Goal: Feedback & Contribution: Submit feedback/report problem

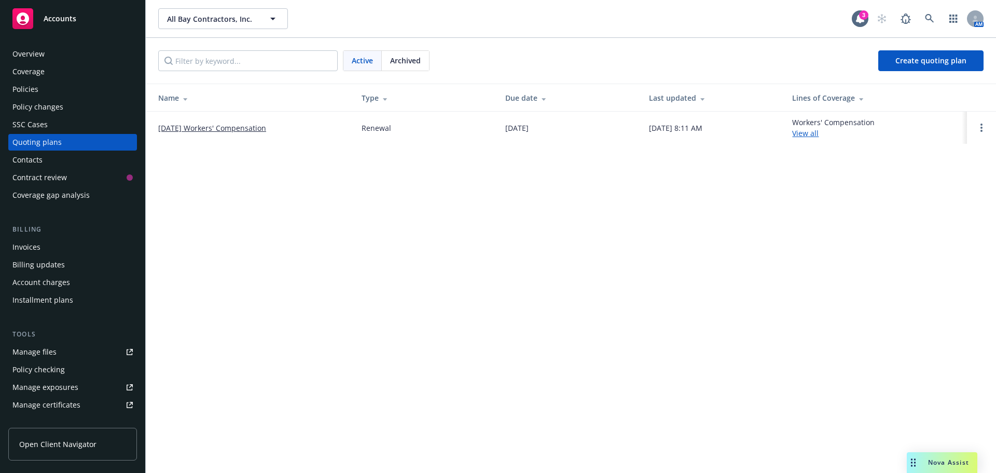
click at [54, 34] on div "Overview Coverage Policies Policy changes SSC Cases Quoting plans Contacts Cont…" at bounding box center [72, 252] width 145 height 439
click at [57, 25] on div "Accounts" at bounding box center [72, 18] width 120 height 21
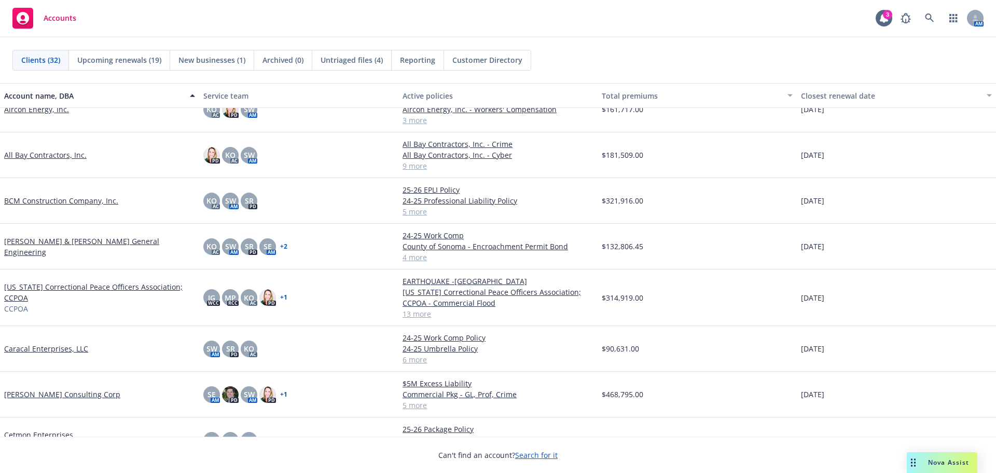
scroll to position [52, 0]
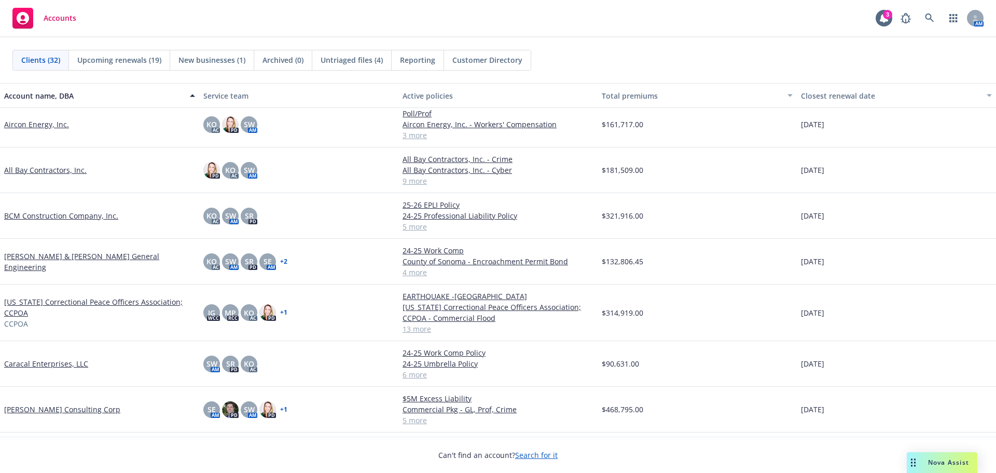
click at [73, 300] on link "[US_STATE] Correctional Peace Officers Association; CCPOA" at bounding box center [99, 307] width 191 height 22
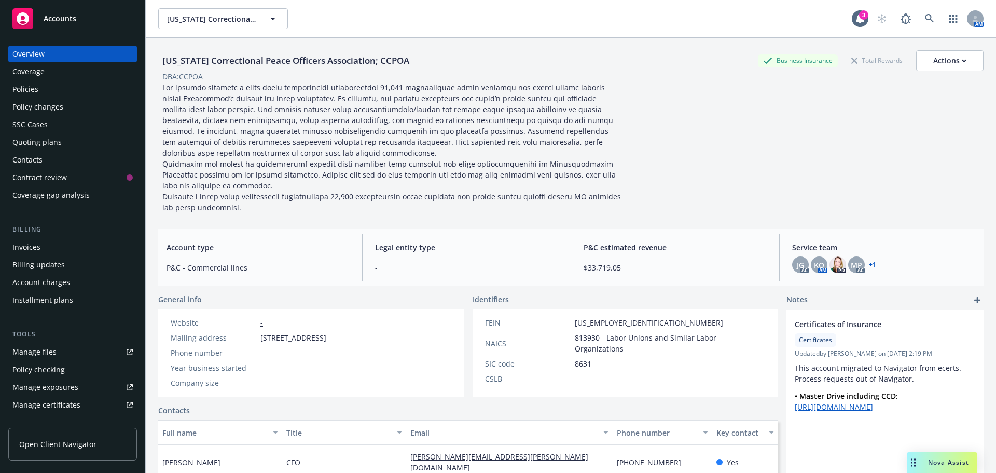
click at [48, 91] on div "Policies" at bounding box center [72, 89] width 120 height 17
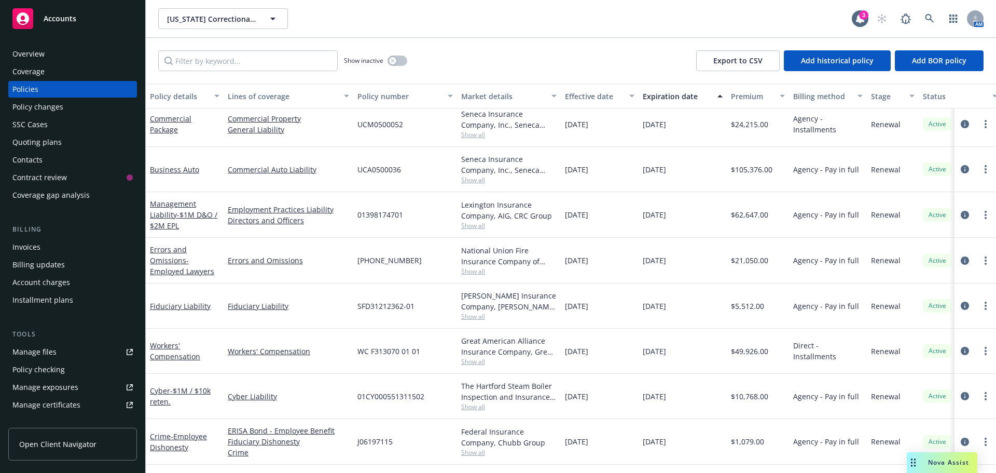
scroll to position [297, 0]
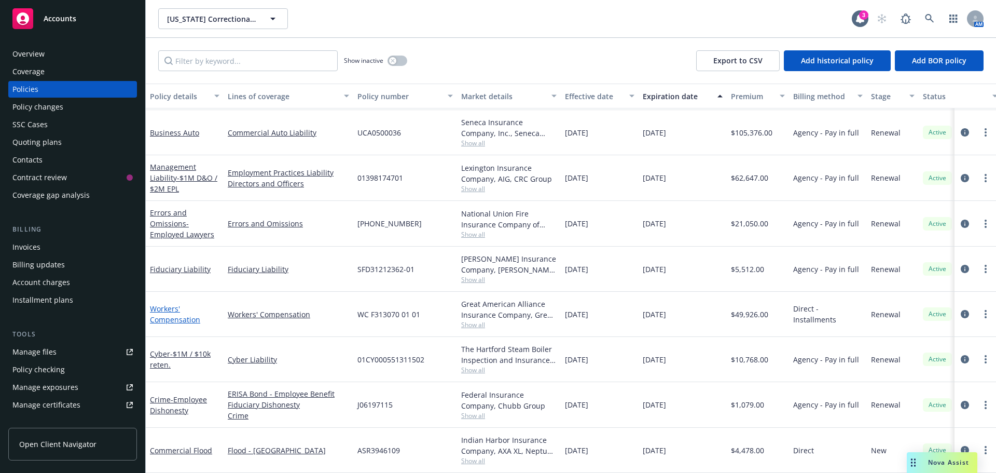
click at [167, 305] on link "Workers' Compensation" at bounding box center [175, 313] width 50 height 21
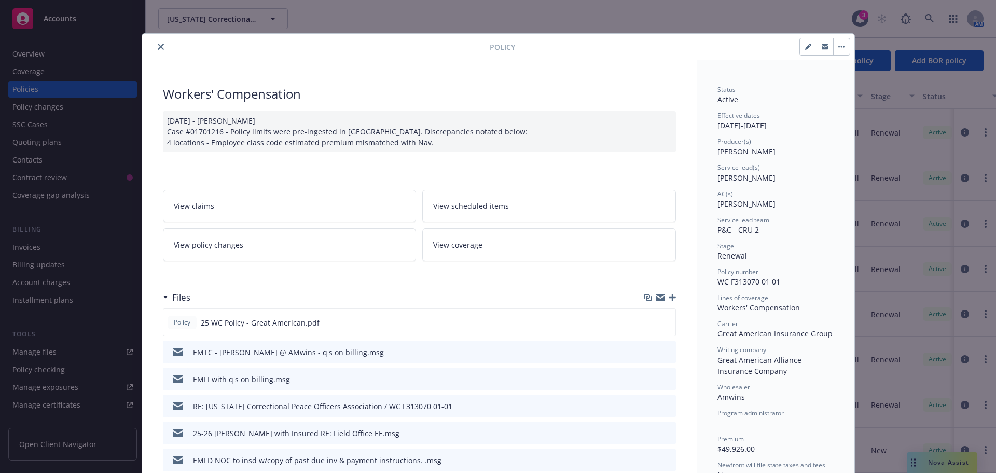
click at [224, 205] on link "View claims" at bounding box center [290, 205] width 254 height 33
click at [669, 296] on icon "button" at bounding box center [672, 297] width 7 height 7
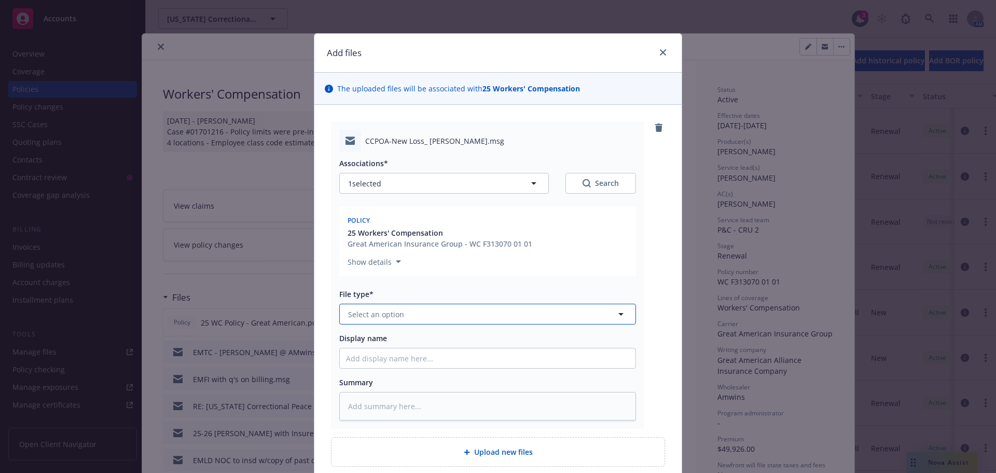
click at [408, 308] on button "Select an option" at bounding box center [487, 313] width 297 height 21
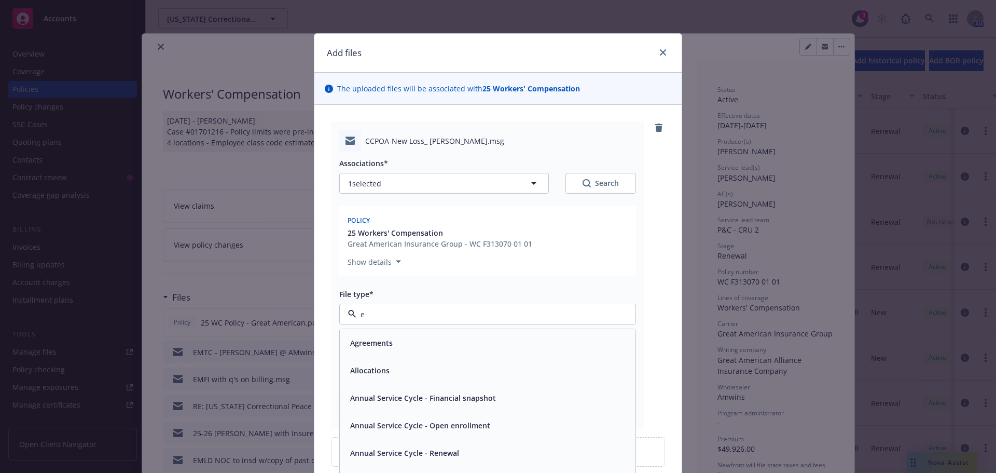
type input "em"
drag, startPoint x: 400, startPoint y: 375, endPoint x: 406, endPoint y: 372, distance: 6.5
click at [401, 373] on div "Email" at bounding box center [487, 370] width 283 height 15
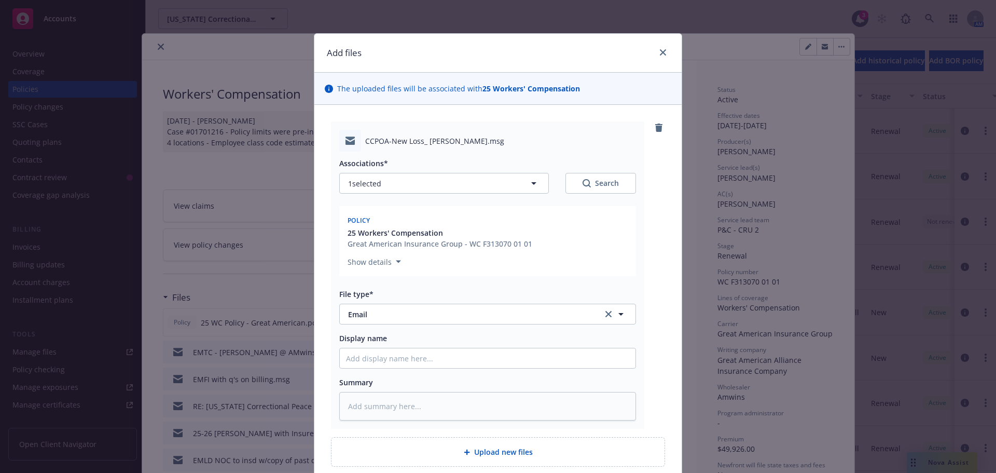
click at [387, 363] on div at bounding box center [487, 358] width 297 height 21
click at [387, 362] on input "Display name" at bounding box center [488, 358] width 296 height 20
type textarea "x"
type input "E"
type textarea "x"
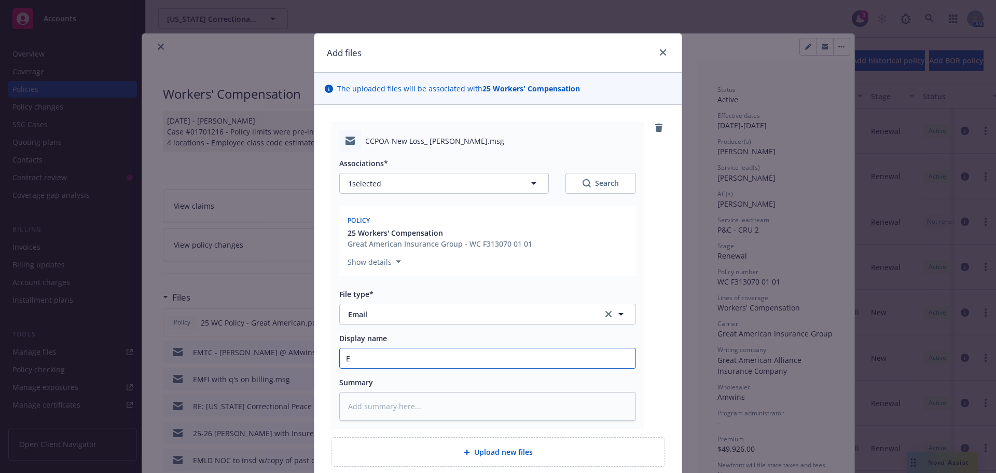
type input "EM"
type textarea "x"
type input "EML"
type textarea "x"
type input "EML"
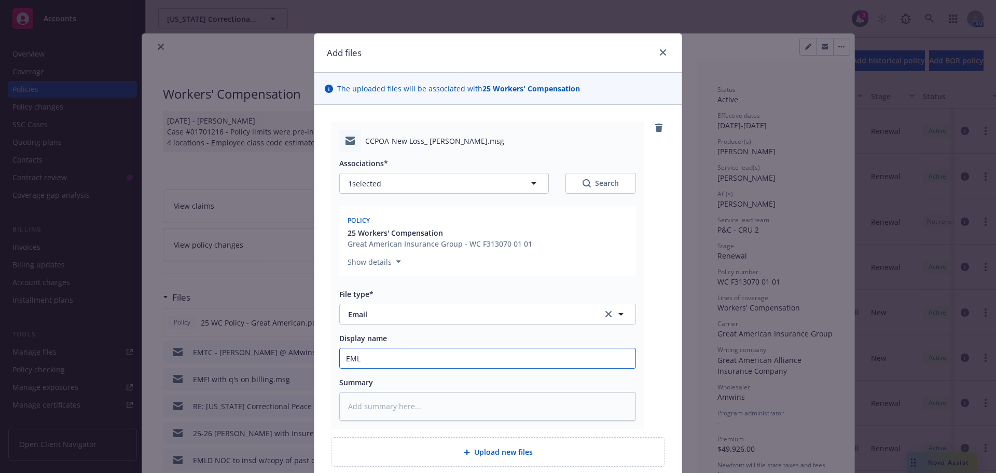
type textarea "x"
type input "EML f"
type textarea "x"
type input "EML fr"
type textarea "x"
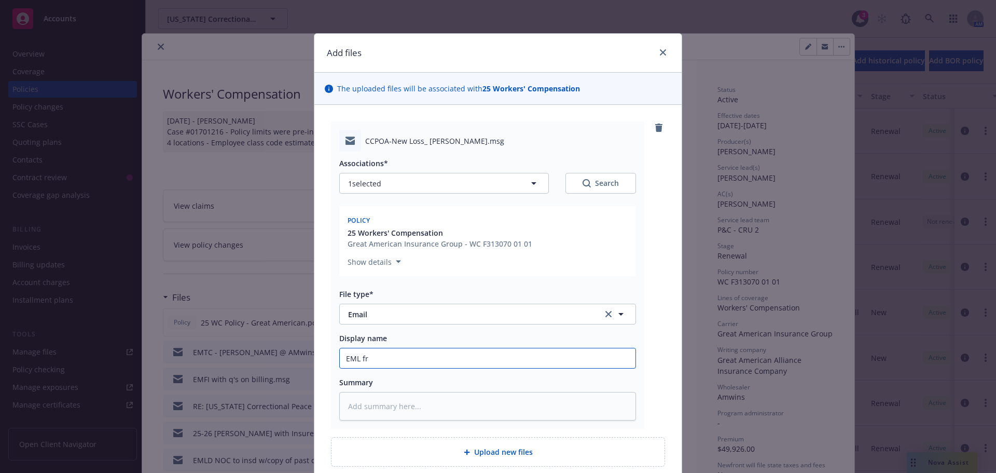
type input "EML fro"
type textarea "x"
type input "EML from"
type textarea "x"
type input "EML from"
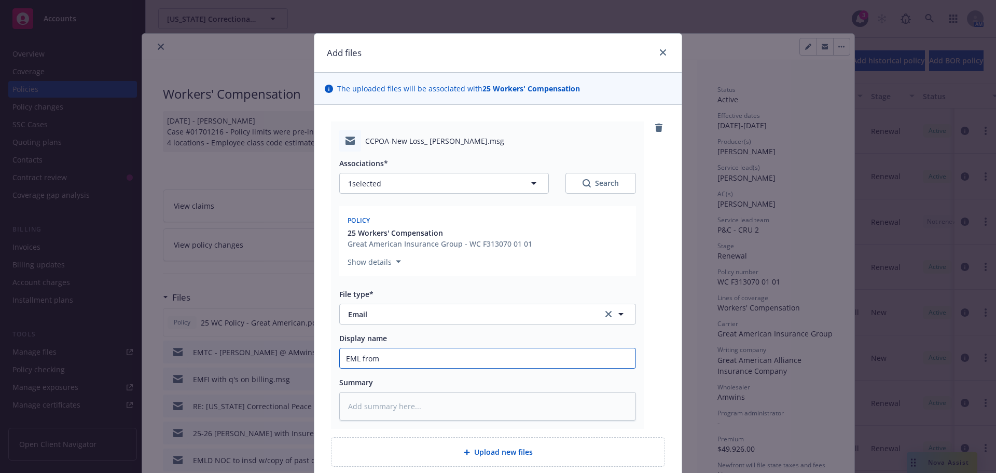
type textarea "x"
type input "EML from c"
type textarea "x"
type input "EML from cl"
type textarea "x"
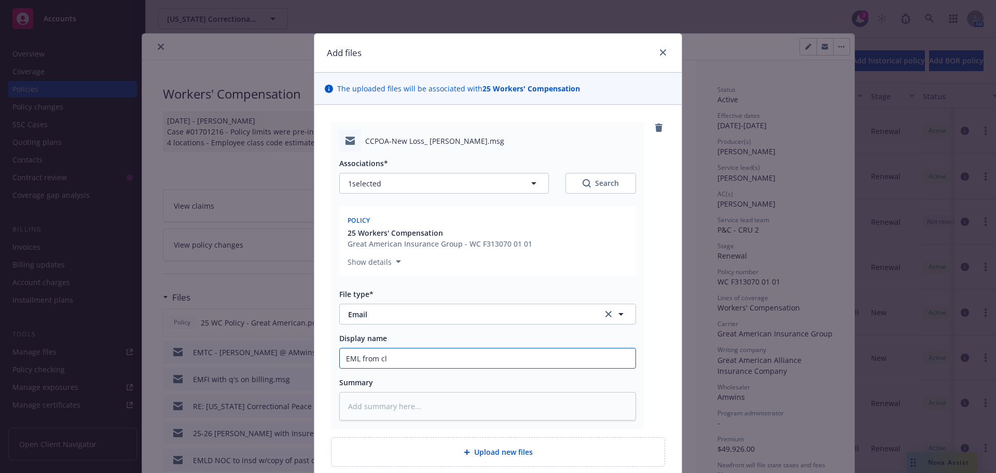
type input "EML from cla"
type textarea "x"
type input "EML from clai"
type textarea "x"
type input "EML from claim"
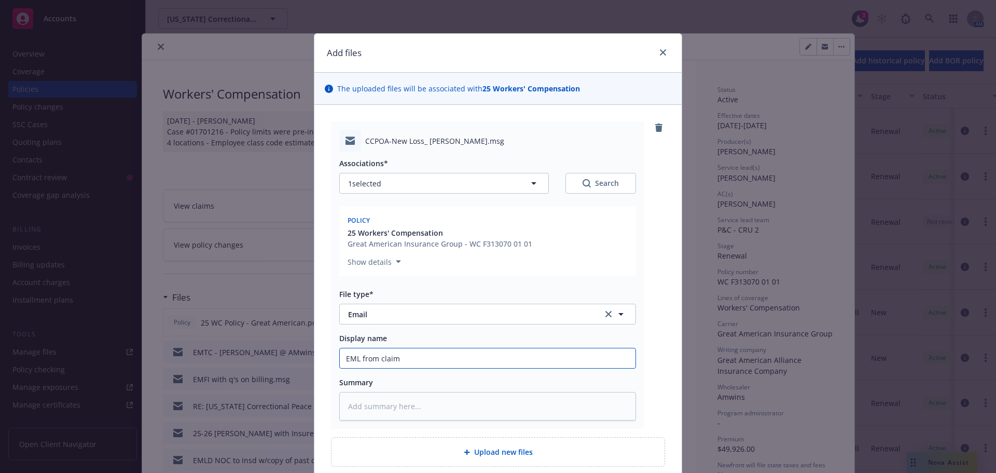
type textarea "x"
type input "EML from claims"
type textarea "x"
type input "EML from claims"
type textarea "x"
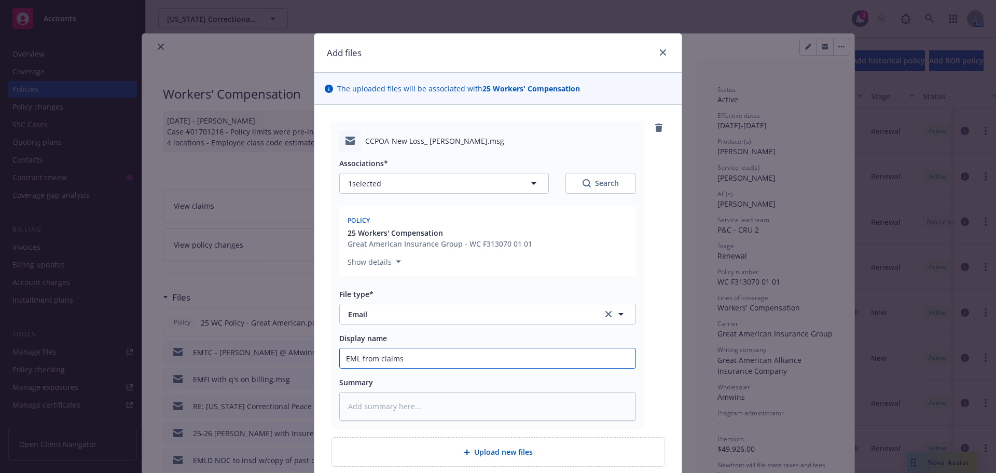
type input "EML from claims t"
type textarea "x"
type input "EML from claims te"
type textarea "x"
type input "EML from claims tea"
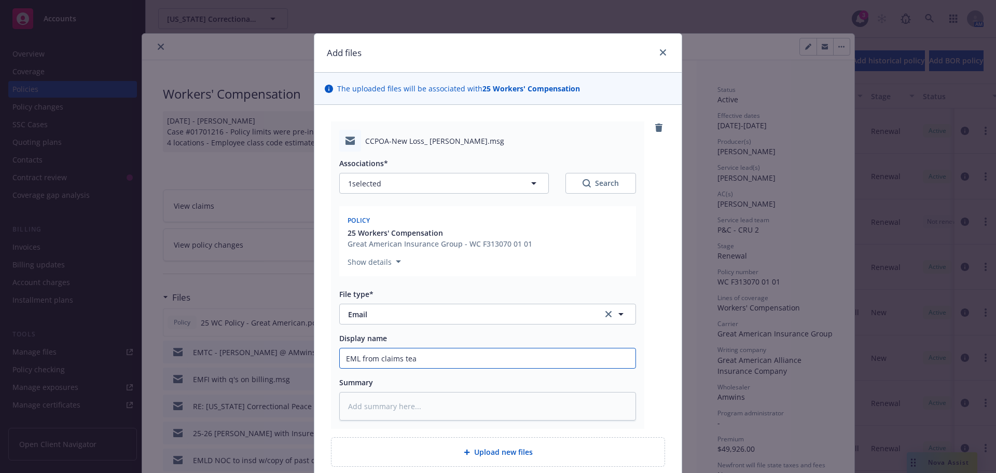
type textarea "x"
type input "EML from claims team"
type textarea "x"
type input "EML from claims team"
type textarea "x"
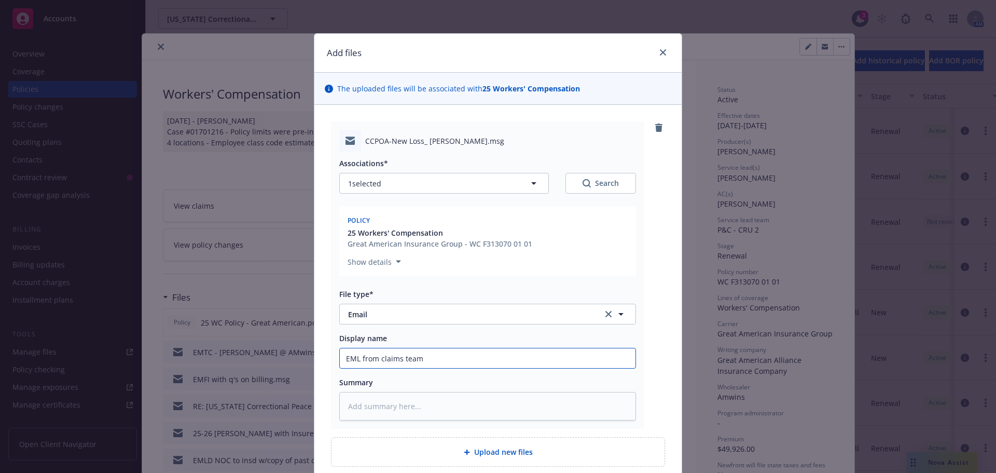
type input "EML from claims team t"
type textarea "x"
type input "EML from claims team to"
type textarea "x"
type input "EML from claims team to"
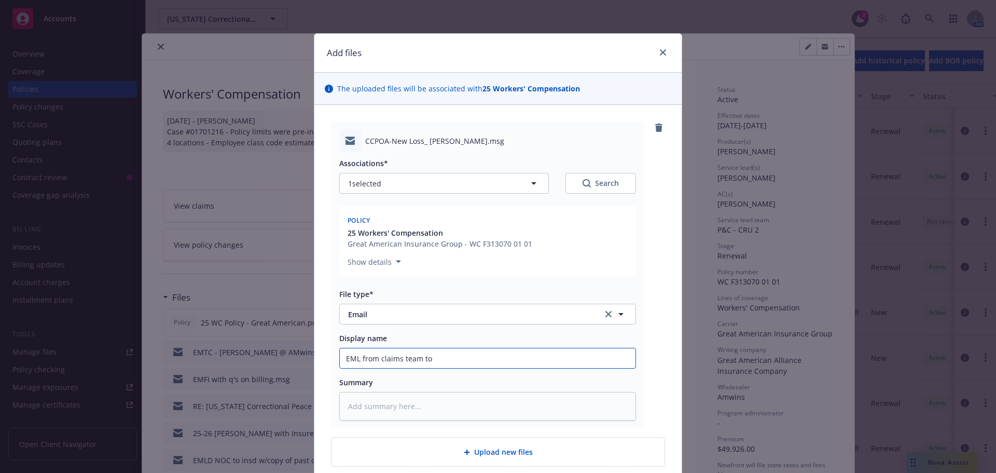
type textarea "x"
type input "EML from claims team to i"
type textarea "x"
type input "EML from claims team to in"
type textarea "x"
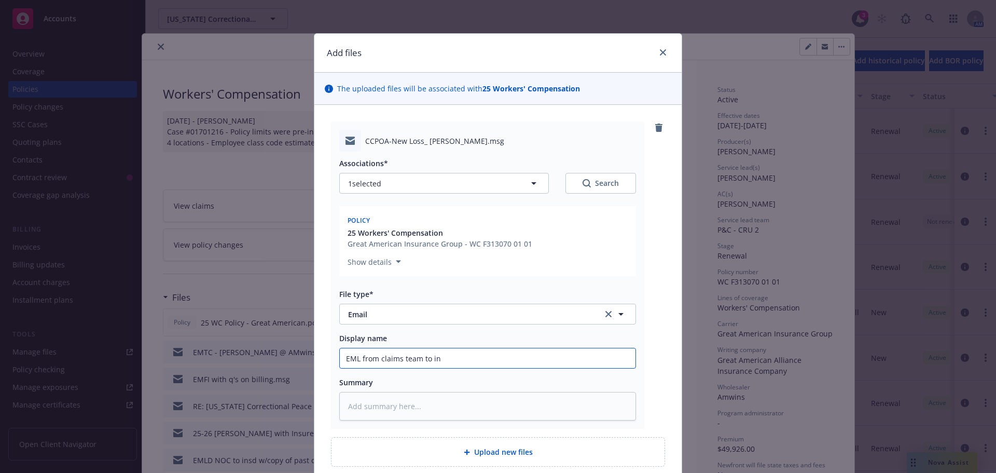
type input "EML from claims team to ins"
type textarea "x"
type input "EML from claims team to insd"
type textarea "x"
type input "EML from claims team to insd"
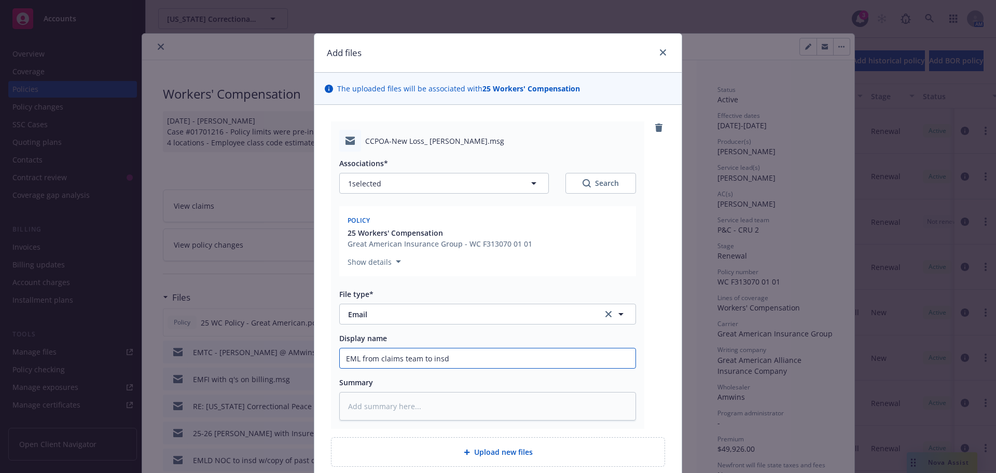
type textarea "x"
type input "EML from claims team to insd w"
type textarea "x"
type input "EML from claims team to insd w/"
type textarea "x"
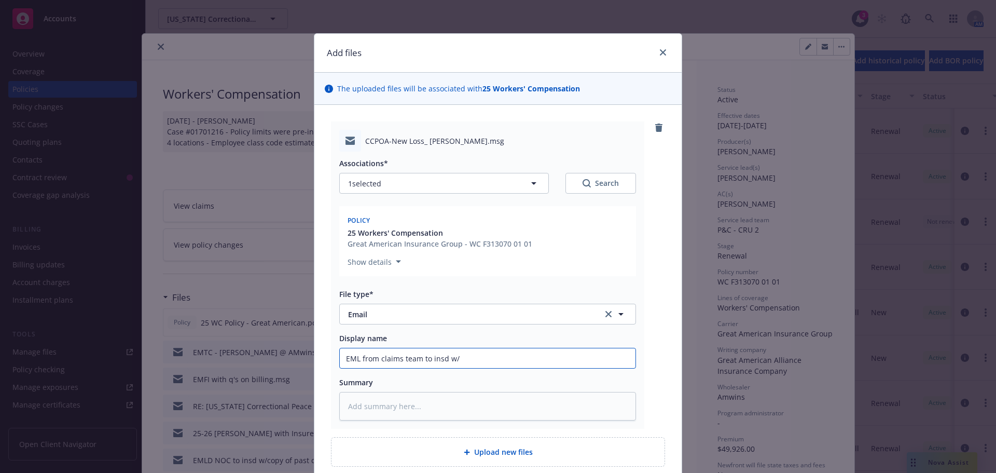
type input "EML from claims team to insd w/i"
type textarea "x"
type input "EML from claims team to insd w/in"
type textarea "x"
type input "EML from claims team to insd w/ins"
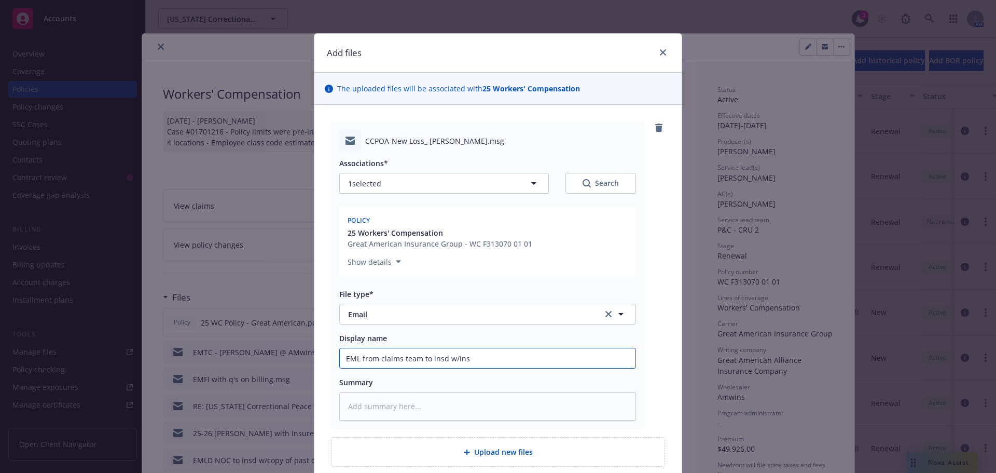
type textarea "x"
type input "EML from claims team to insd w/inst"
type textarea "x"
type input "EML from claims team to insd w/instr"
type textarea "x"
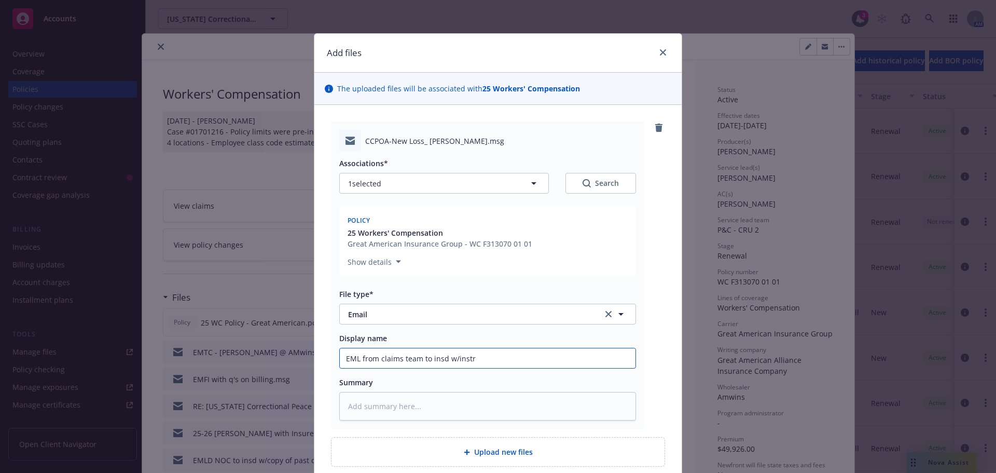
type input "EML from claims team to insd w/instru"
type textarea "x"
type input "EML from claims team to insd w/instruc"
type textarea "x"
type input "EML from claims team to insd w/instruct"
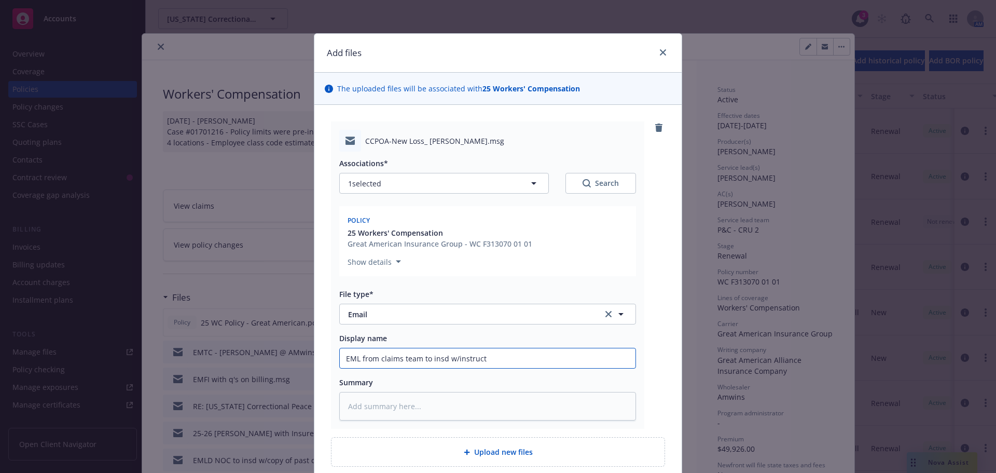
type textarea "x"
type input "EML from claims team to insd w/instructi"
type textarea "x"
type input "EML from claims team to insd w/instructio"
type textarea "x"
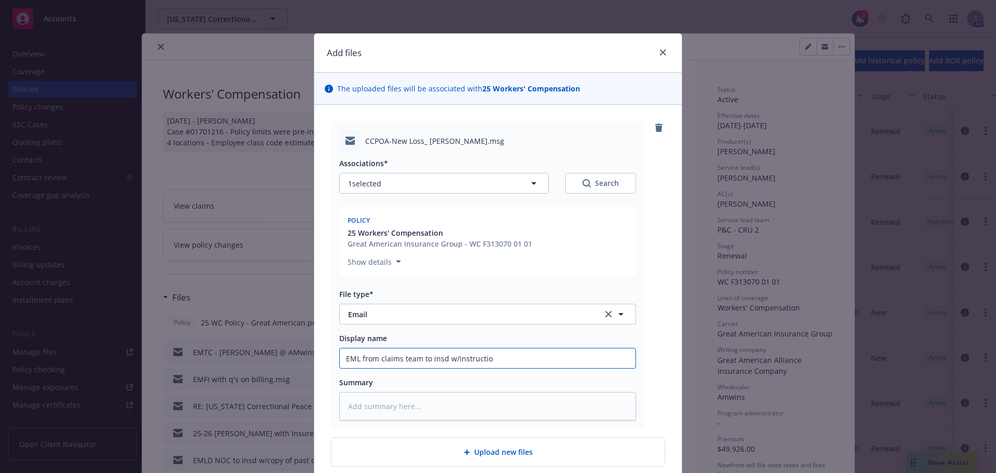
type input "EML from claims team to insd w/instruction"
type textarea "x"
type input "EML from claims team to insd w/instructions"
type textarea "x"
type input "EML from claims team to insd w/instructions t"
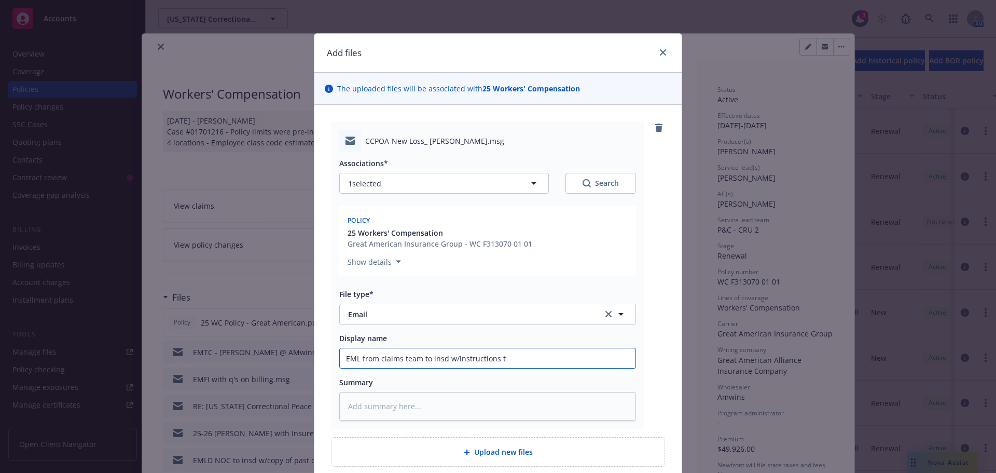
type textarea "x"
type input "EML from claims team to insd w/instructions to"
type textarea "x"
type input "EML from claims team to insd w/instructions to"
type textarea "x"
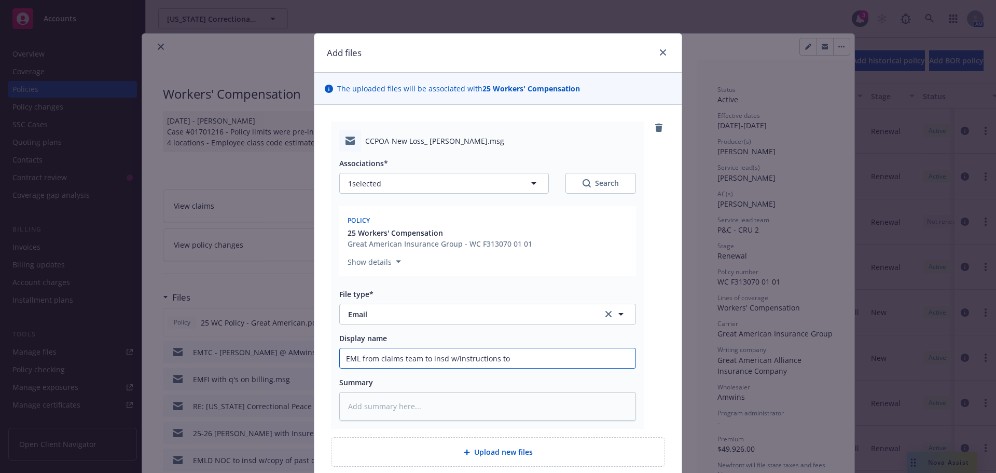
type input "EML from claims team to insd w/instructions to f"
type textarea "x"
type input "EML from claims team to insd w/instructions to fi"
type textarea "x"
type input "EML from claims team to insd w/instructions to fil"
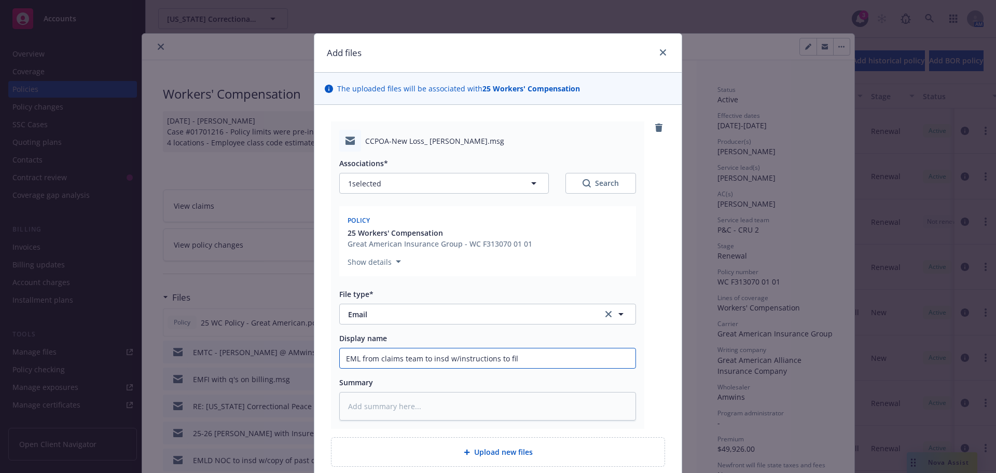
type textarea "x"
type input "EML from claims team to insd w/instructions to file"
type textarea "x"
type input "EML from claims team to insd w/instructions to file"
type textarea "x"
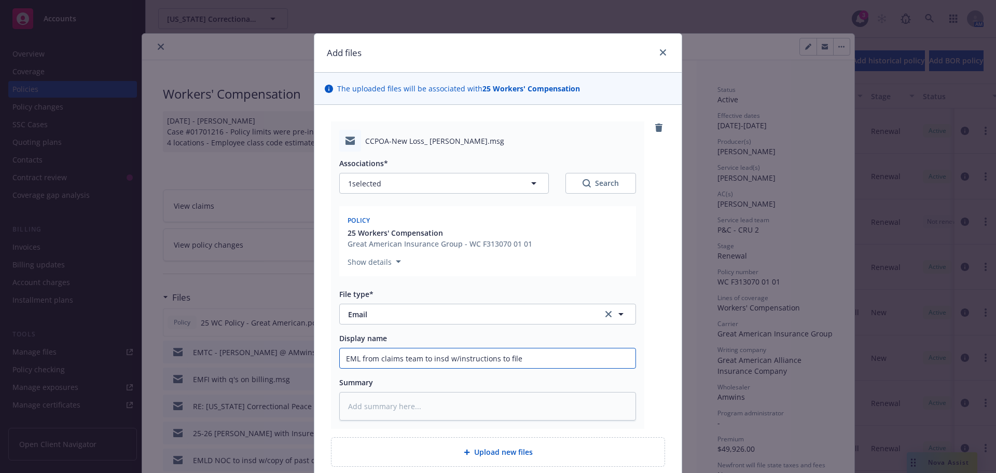
type input "EML from claims team to insd w/instructions to file a"
type textarea "x"
type input "EML from claims team to insd w/instructions to file a"
type textarea "x"
type input "EML from claims team to insd w/instructions to file a n"
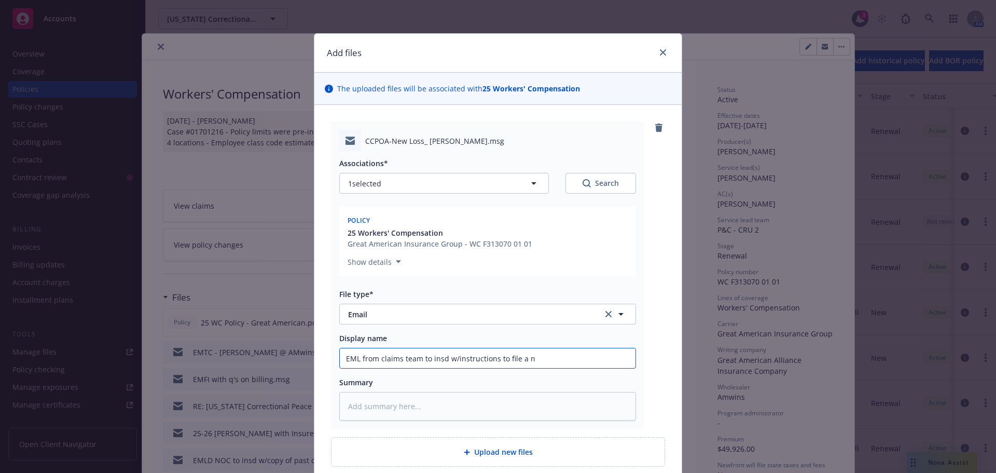
type textarea "x"
type input "EML from claims team to insd w/instructions to file a ne"
type textarea "x"
type input "EML from claims team to insd w/instructions to file a new"
type textarea "x"
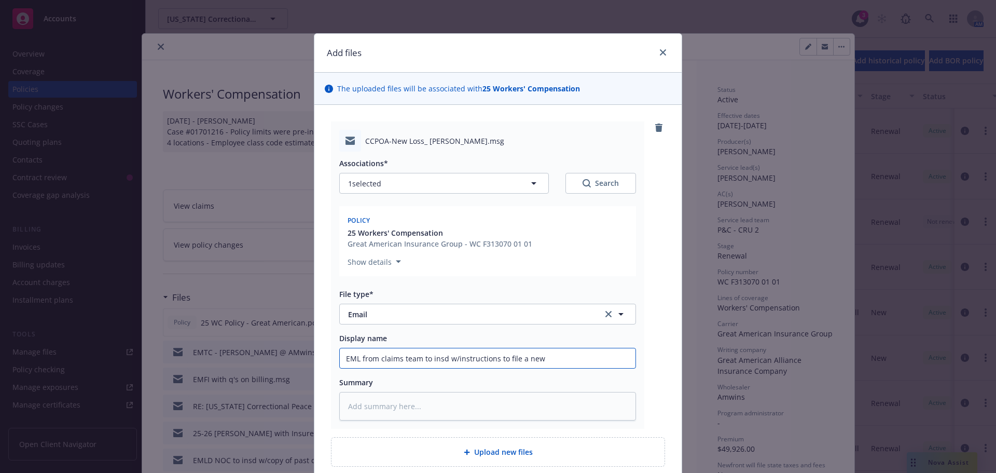
type input "EML from claims team to insd w/instructions to file a new"
type textarea "x"
type input "EML from claims team to insd w/instructions to file a new W"
type textarea "x"
type input "EML from claims team to insd w/instructions to file a new WC"
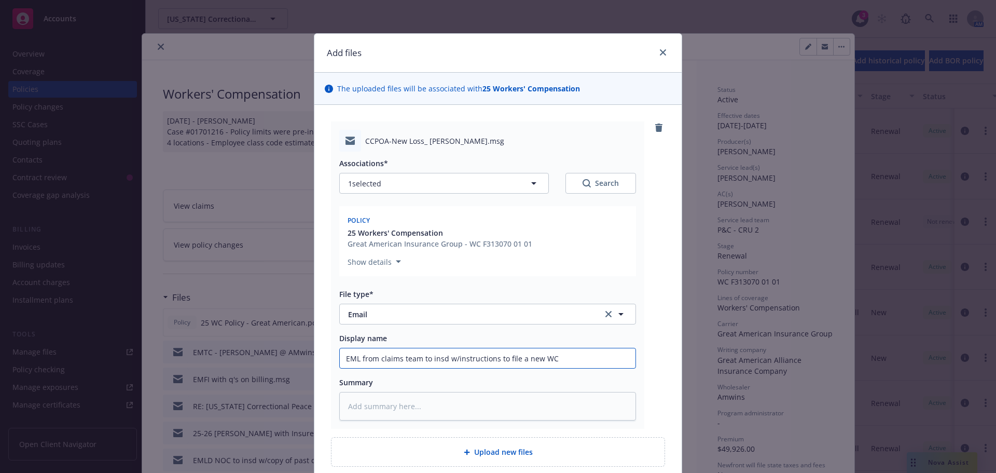
type textarea "x"
type input "EML from claims team to insd w/instructions to file a new WC"
type textarea "x"
type input "EML from claims team to insd w/instructions to file a new WC c"
type textarea "x"
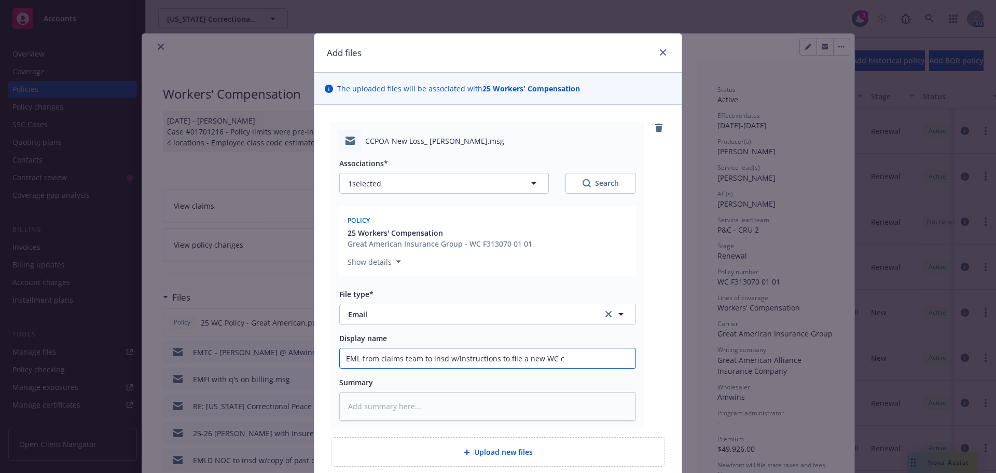
type input "EML from claims team to insd w/instructions to file a new WC cl"
type textarea "x"
type input "EML from claims team to insd w/instructions to file a new WC cli"
type textarea "x"
type input "EML from claims team to insd w/instructions to file a new WC clia"
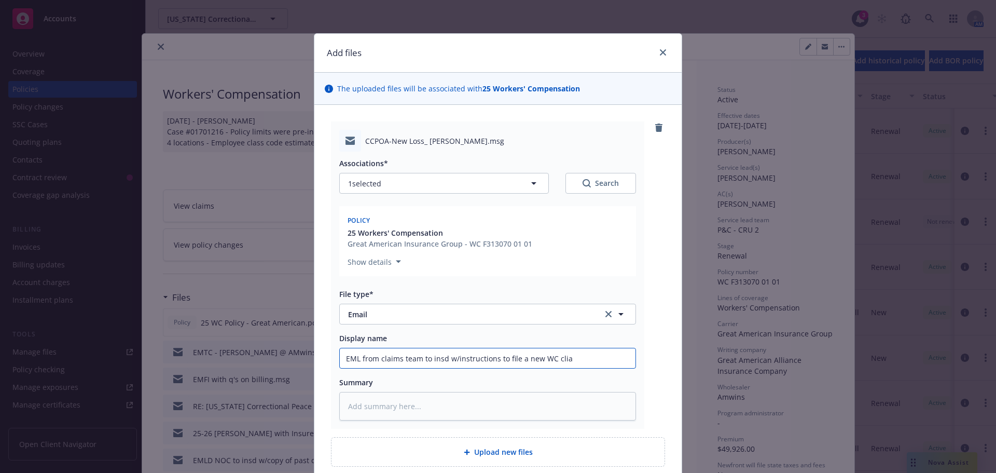
type textarea "x"
type input "EML from claims team to insd w/instructions to file a new WC cliam"
type textarea "x"
type input "EML from claims team to insd w/instructions to file a new WC cliam"
type textarea "x"
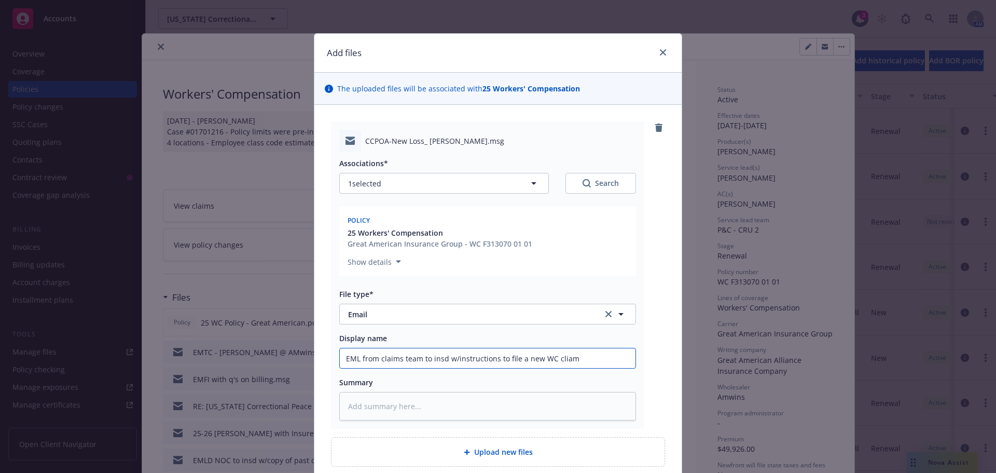
type input "EML from claims team to insd w/instructions to file a new WC cliam"
type textarea "x"
type input "EML from claims team to insd w/instructions to file a new WC clia"
type textarea "x"
type input "EML from claims team to insd w/instructions to file a new WC cli"
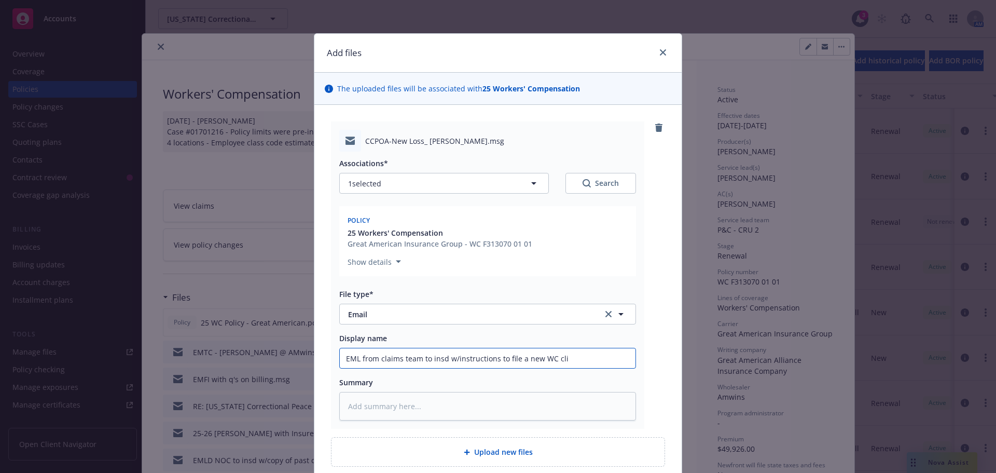
type textarea "x"
type input "EML from claims team to insd w/instructions to file a new WC cl"
type textarea "x"
type input "EML from claims team to insd w/instructions to file a new WC cla"
type textarea "x"
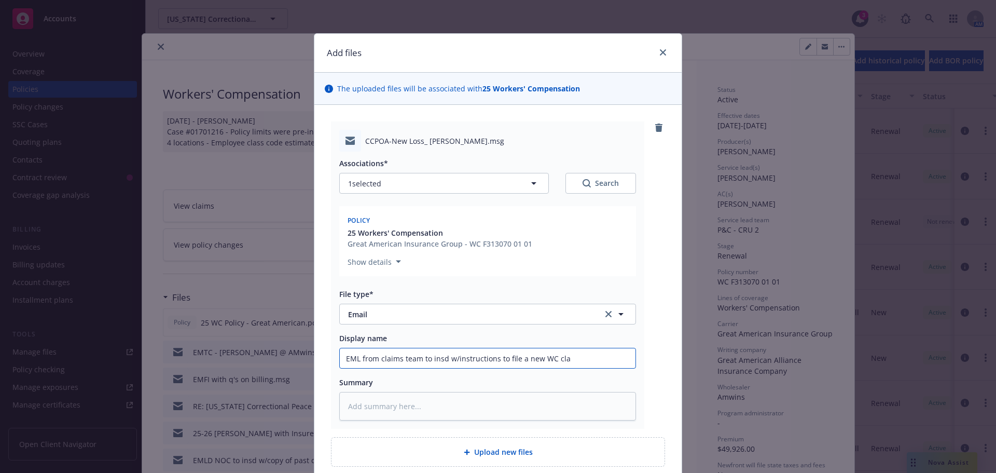
type input "EML from claims team to insd w/instructions to file a new WC clai"
type textarea "x"
type input "EML from claims team to insd w/instructions to file a new WC claim"
type textarea "x"
type input "EML from claims team to insd w/instructions to file a new WC claim"
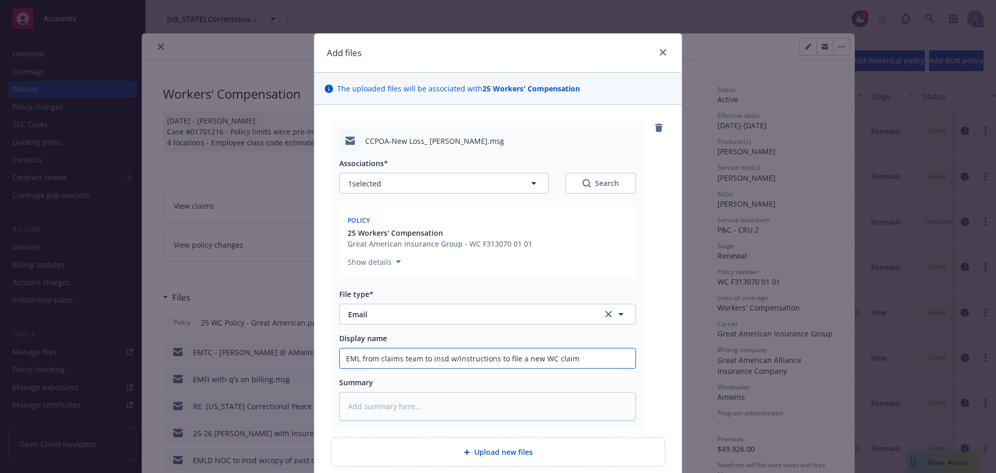
type textarea "x"
type input "EML from claims team to insd w/instructions to file a new WC claim w"
type textarea "x"
type input "EML from claims team to insd w/instructions to file a new WC claim wi"
type textarea "x"
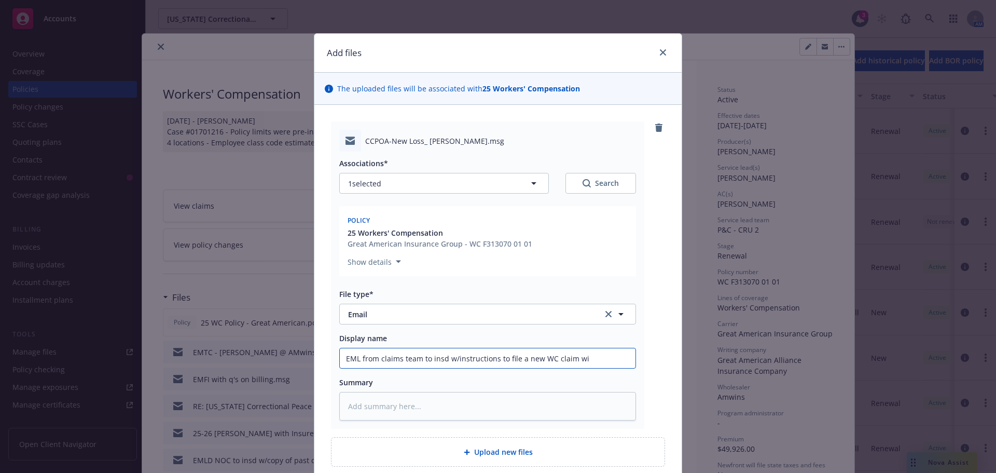
type input "EML from claims team to insd w/instructions to file a new WC claim wit"
type textarea "x"
type input "EML from claims team to insd w/instructions to file a new WC claim with"
type textarea "x"
type input "EML from claims team to insd w/instructions to file a new WC claim with"
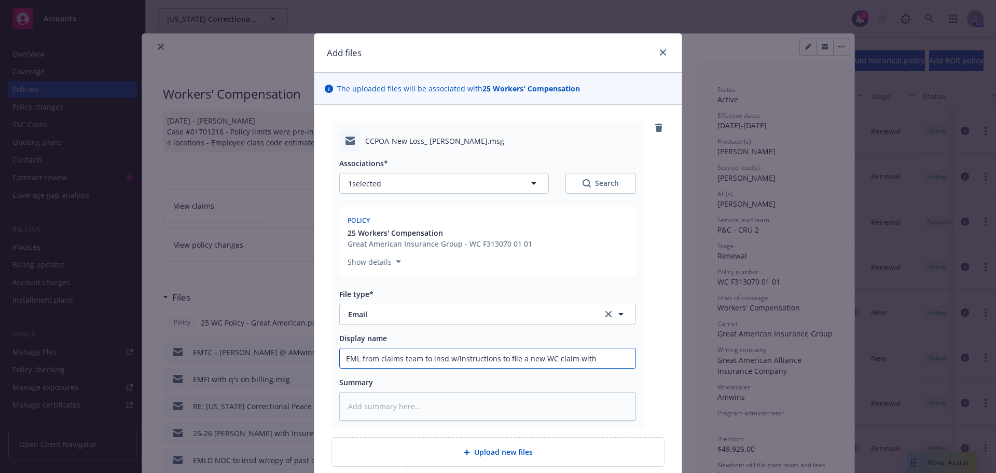
type textarea "x"
type input "EML from claims team to insd w/instructions to file a new WC claim with c"
type textarea "x"
type input "EML from claims team to insd w/instructions to file a new WC claim with ca"
type textarea "x"
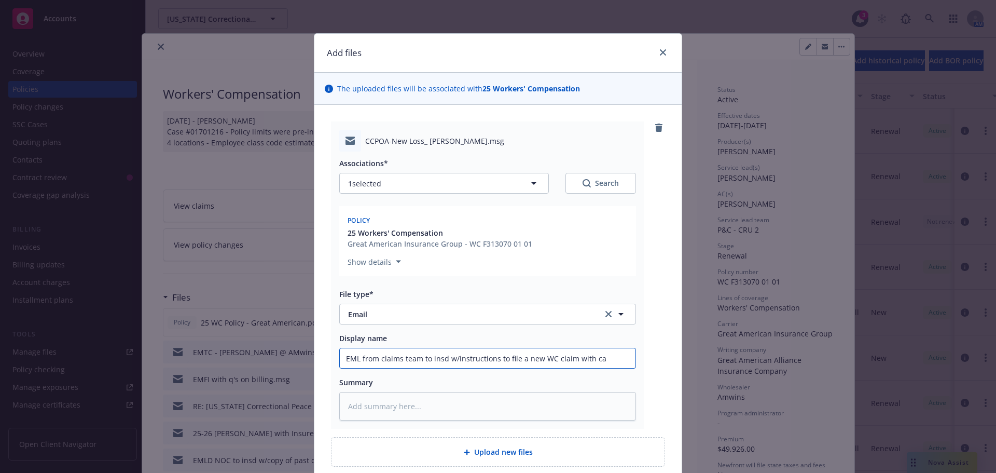
type input "EML from claims team to insd w/instructions to file a new WC claim with car"
type textarea "x"
type input "EML from claims team to insd w/instructions to file a new WC claim with carr"
type textarea "x"
type input "EML from claims team to insd w/instructions to file a new WC claim with carri"
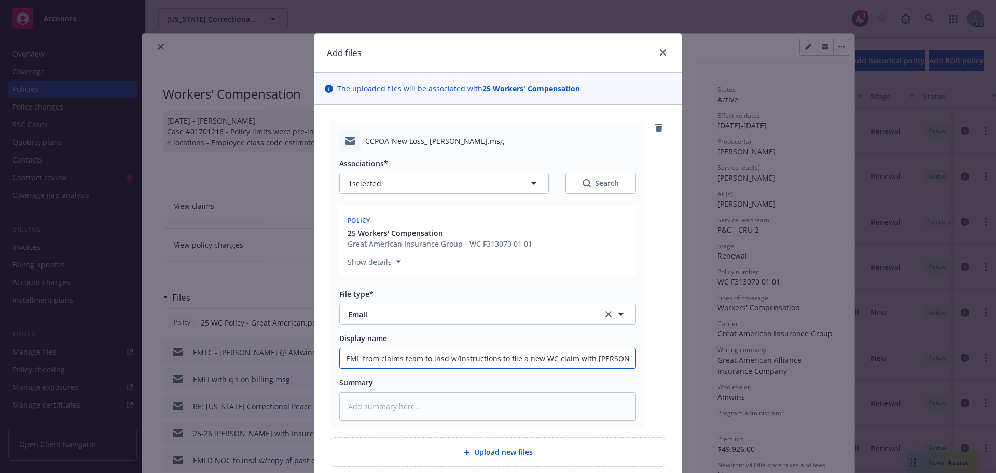
type textarea "x"
type input "EML from claims team to insd w/instructions to file a new WC claim with carrie"
type textarea "x"
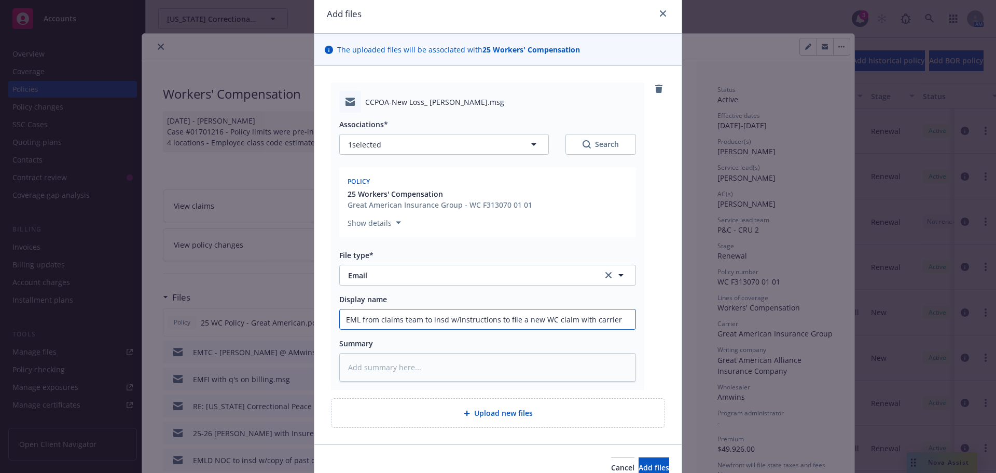
scroll to position [90, 0]
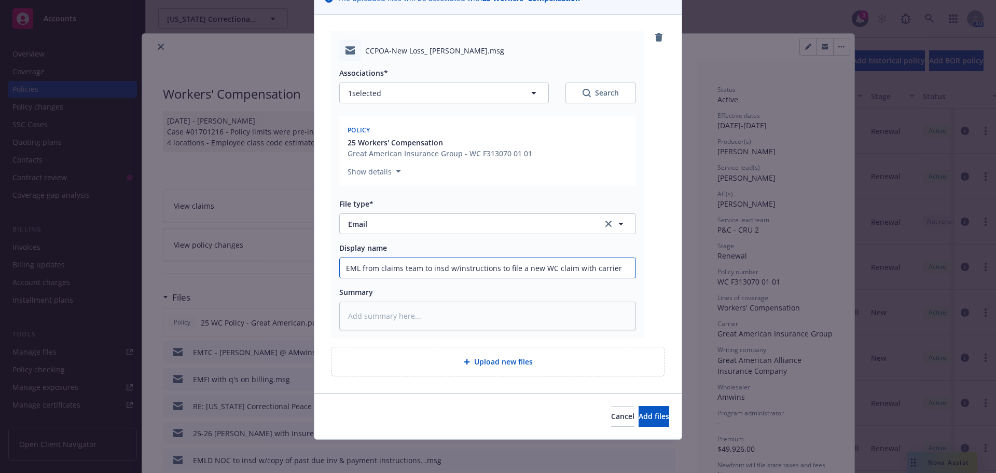
type input "EML from claims team to insd w/instructions to file a new WC claim with carrier"
paste textarea "Hi Brenda, This is in follow up to our telephone conversation. Sorry to hear of…"
type textarea "x"
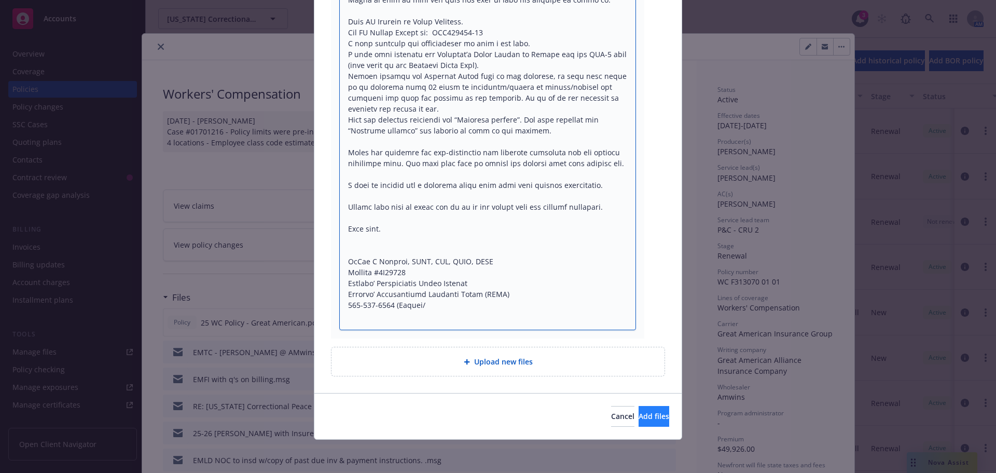
type textarea "Hi Brenda, This is in follow up to our telephone conversation. Sorry to hear of…"
click at [639, 421] on span "Add files" at bounding box center [654, 416] width 31 height 10
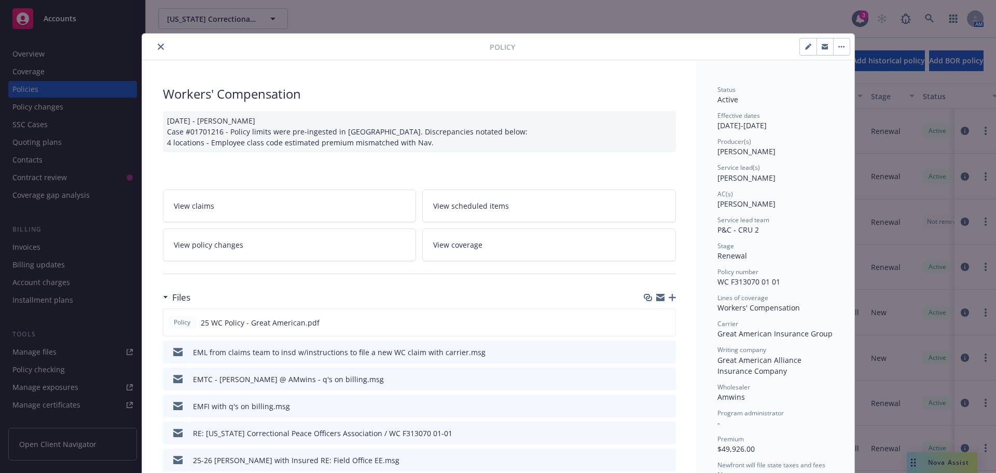
click at [160, 43] on button "close" at bounding box center [161, 46] width 12 height 12
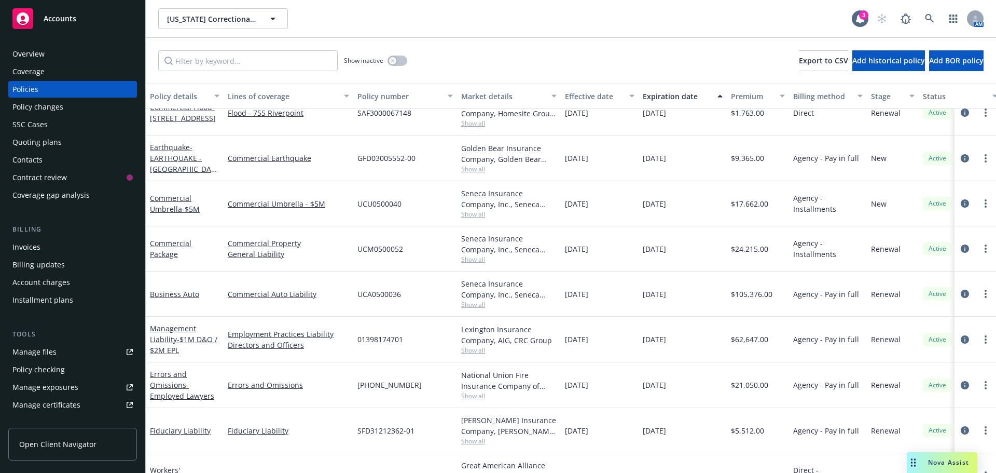
scroll to position [156, 0]
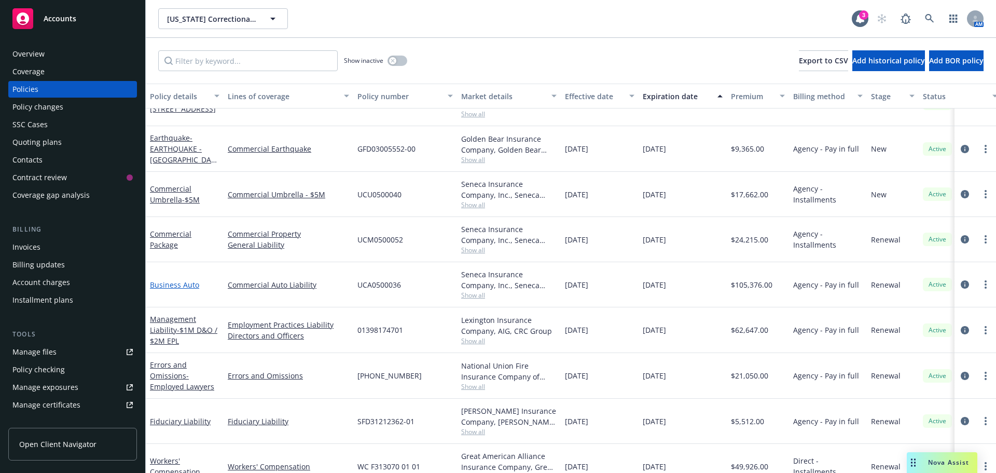
click at [188, 284] on link "Business Auto" at bounding box center [174, 285] width 49 height 10
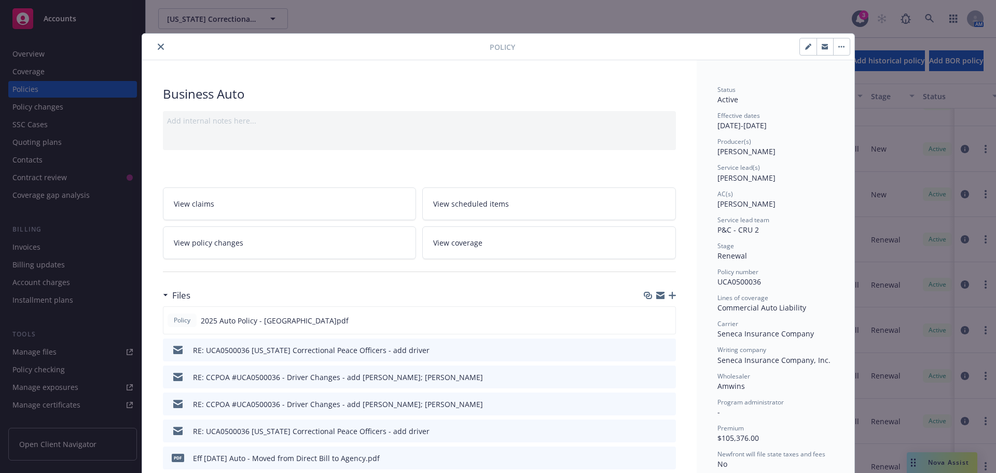
click at [670, 297] on icon "button" at bounding box center [672, 295] width 7 height 7
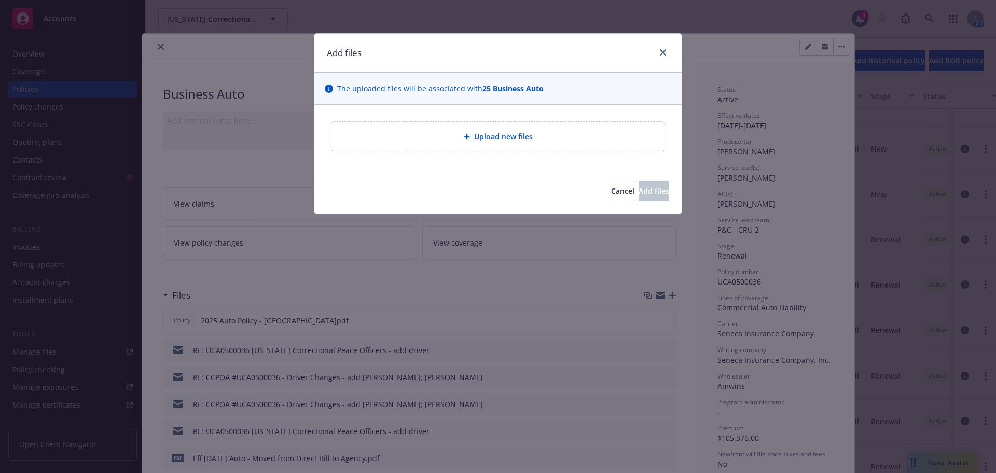
type textarea "x"
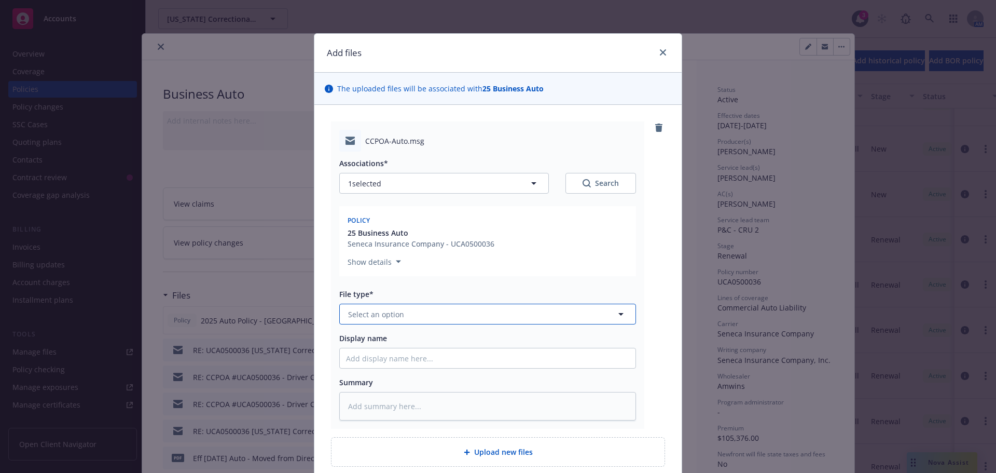
click at [374, 310] on span "Select an option" at bounding box center [376, 314] width 56 height 11
type input "emai"
click at [408, 335] on div "Email" at bounding box center [487, 342] width 283 height 15
click at [397, 355] on input "Display name" at bounding box center [488, 358] width 296 height 20
type textarea "x"
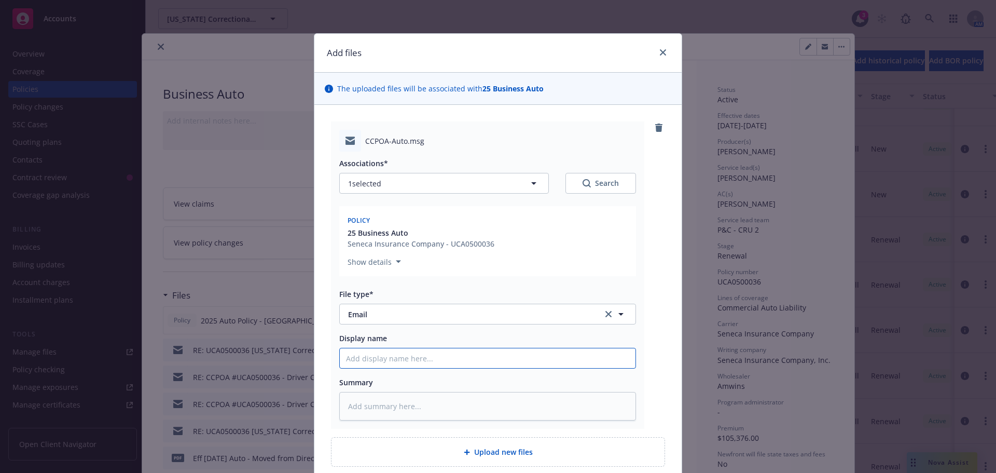
type input "E"
type textarea "x"
type input "EM"
type textarea "x"
type input "EML"
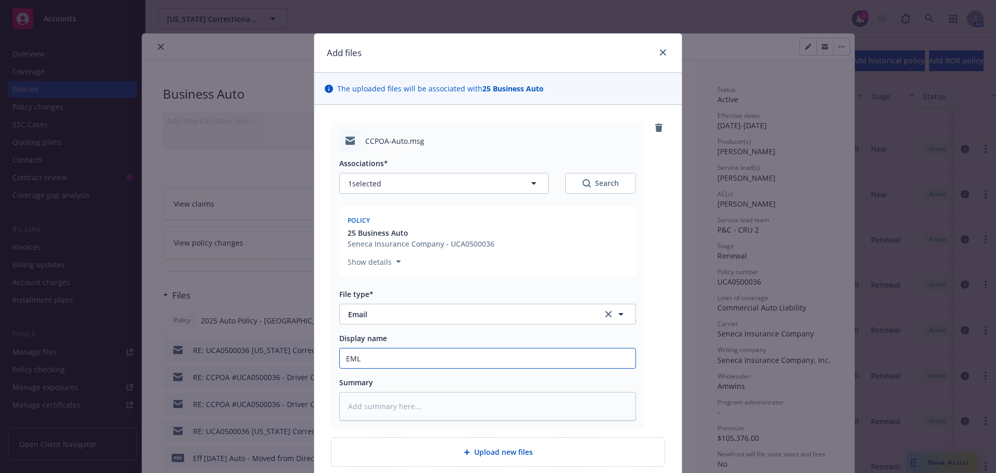
type textarea "x"
type input "EML"
type textarea "x"
type input "EML f"
type textarea "x"
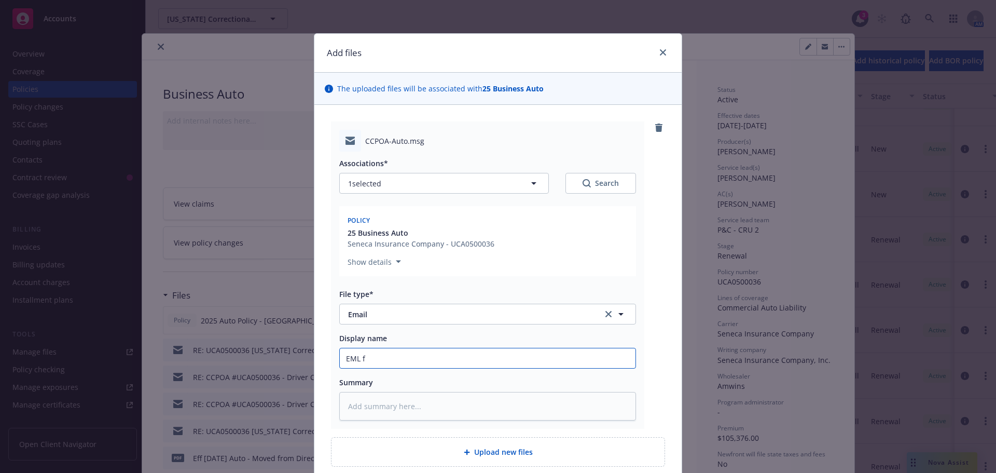
type input "EML fr"
type textarea "x"
type input "EML fro"
type textarea "x"
type input "EML from"
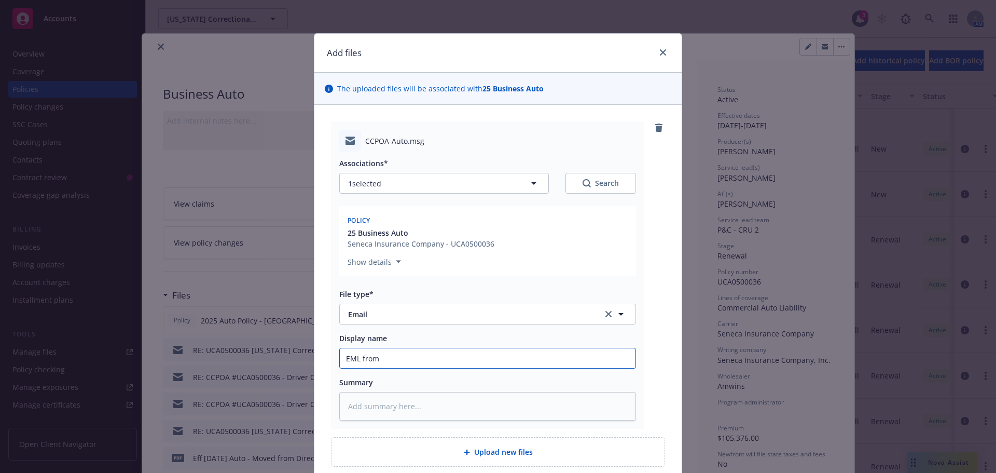
type textarea "x"
type input "EML from"
type textarea "x"
type input "EML from c"
type textarea "x"
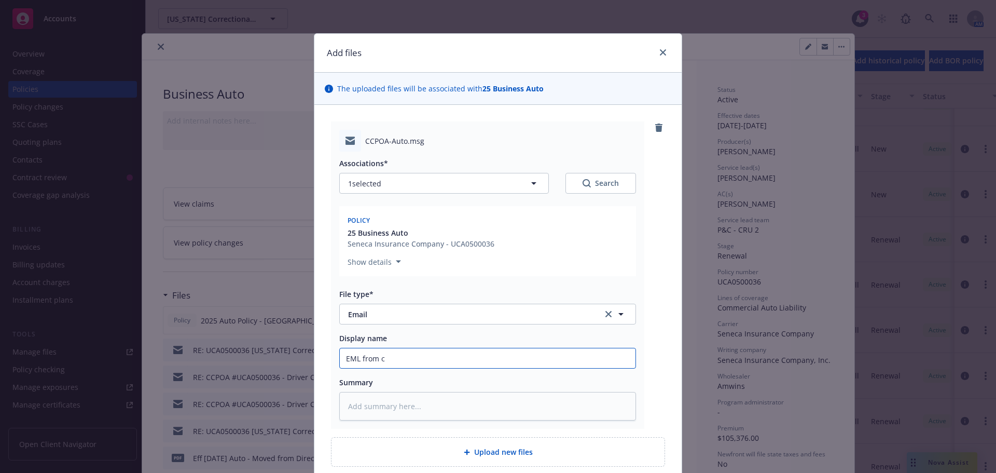
type input "EML from cl"
type textarea "x"
click at [384, 397] on textarea at bounding box center [487, 406] width 297 height 29
paste textarea "Hi Brenda, In follow up to our telephone conversation. Your Business Auto carri…"
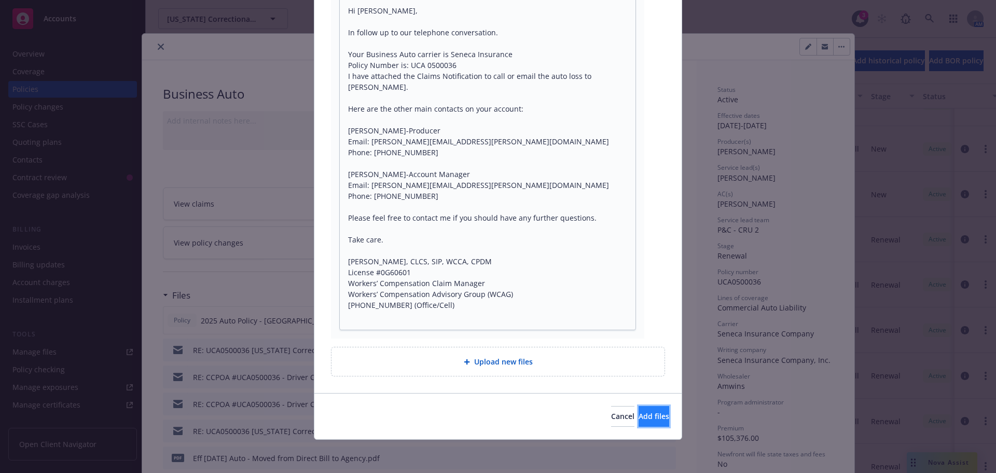
click at [639, 423] on button "Add files" at bounding box center [654, 416] width 31 height 21
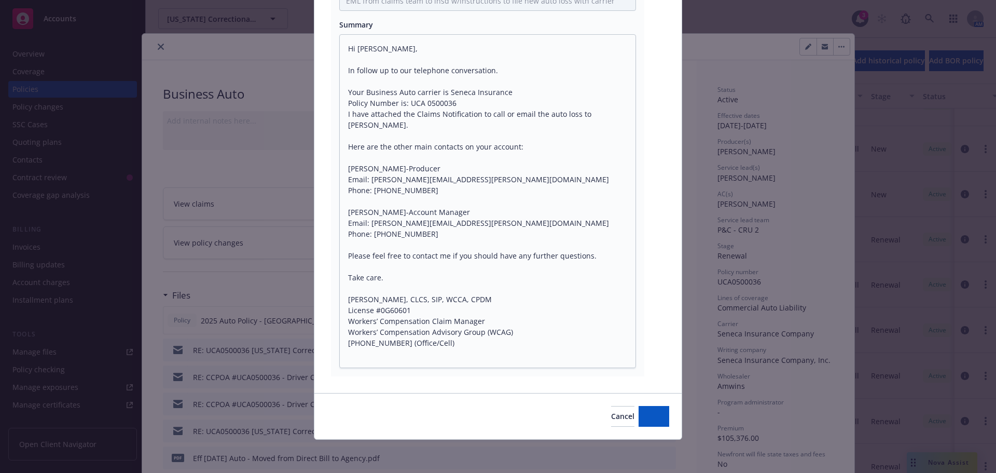
scroll to position [357, 0]
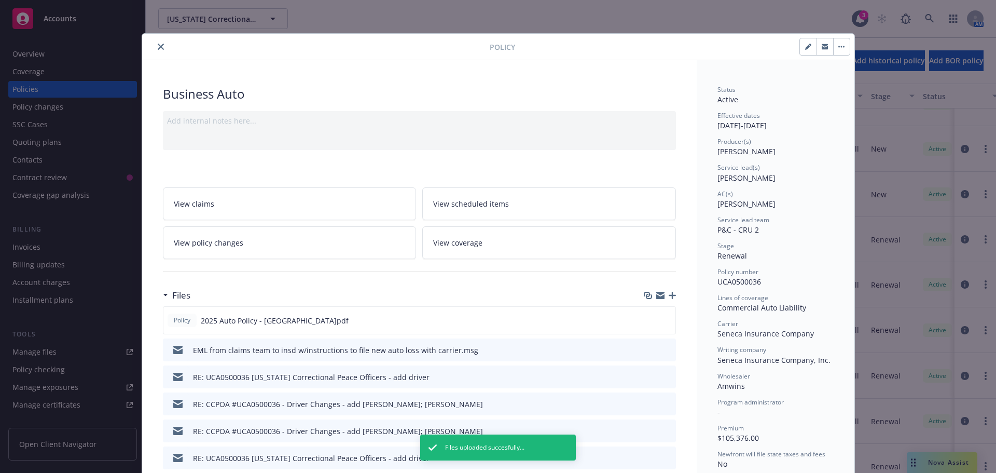
click at [158, 44] on icon "close" at bounding box center [161, 47] width 6 height 6
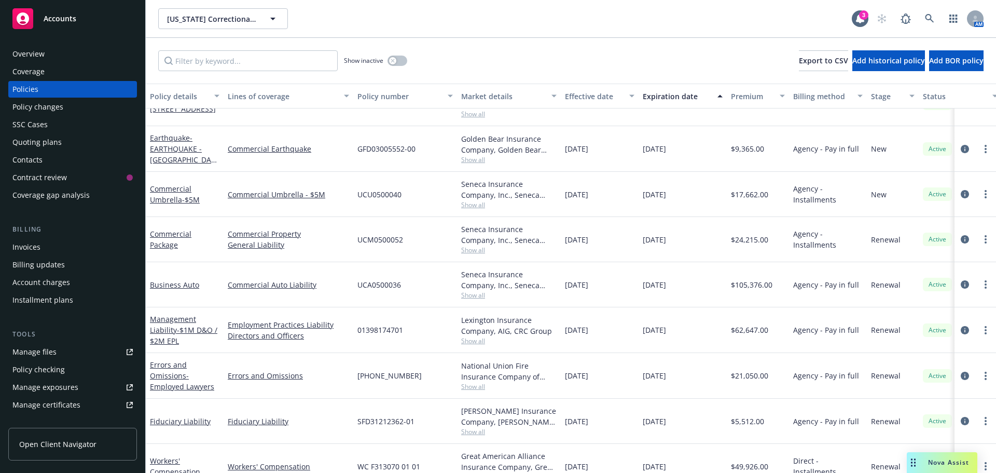
click at [59, 25] on div "Accounts" at bounding box center [72, 18] width 120 height 21
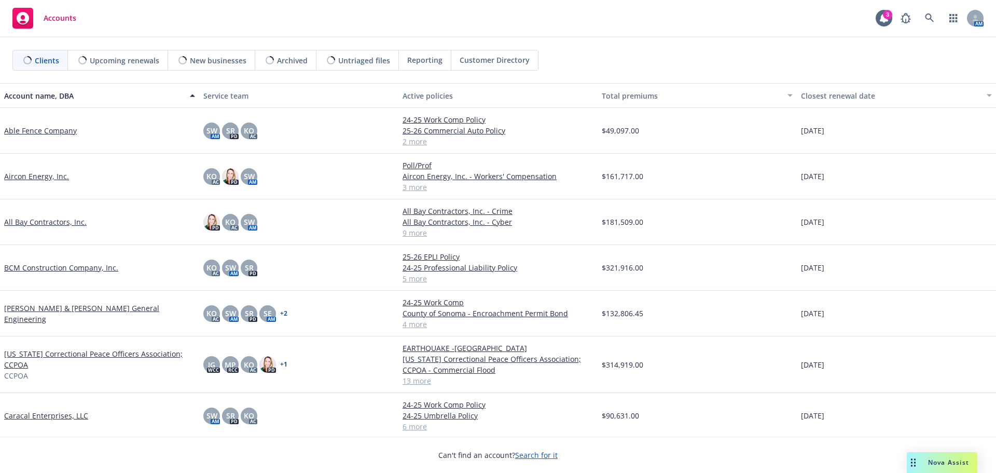
scroll to position [207, 0]
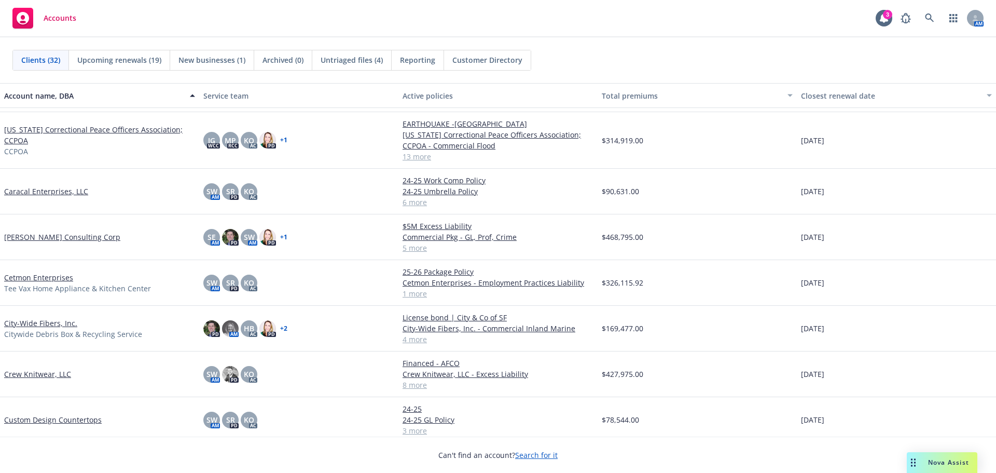
click at [41, 238] on link "Carson Consulting Corp" at bounding box center [62, 236] width 116 height 11
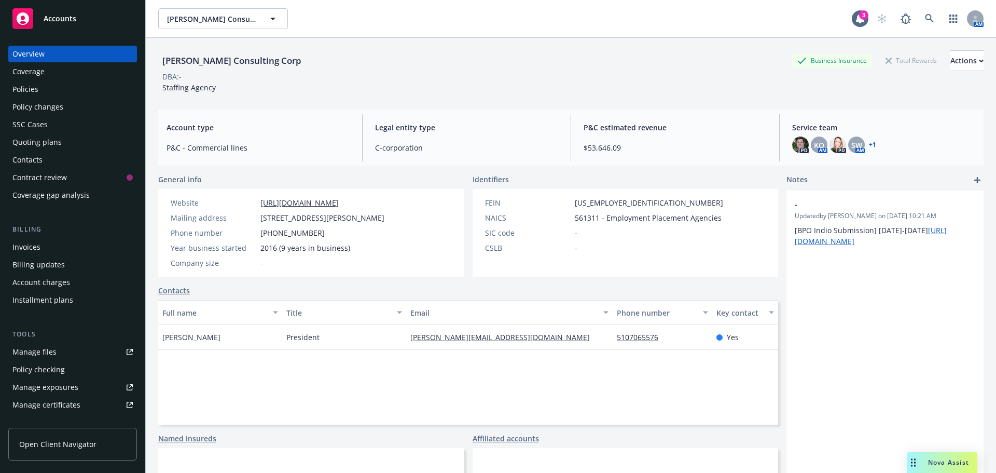
click at [43, 91] on div "Policies" at bounding box center [72, 89] width 120 height 17
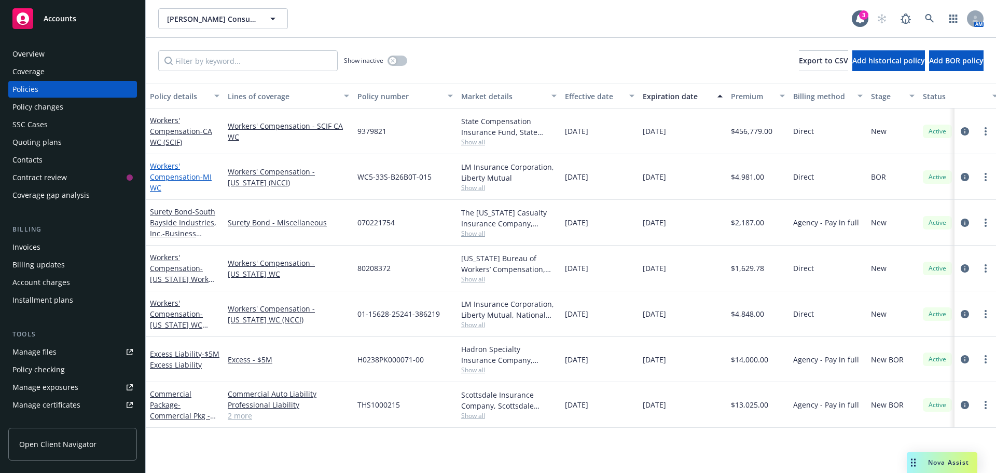
click at [170, 175] on link "Workers' Compensation - MI WC" at bounding box center [181, 177] width 62 height 32
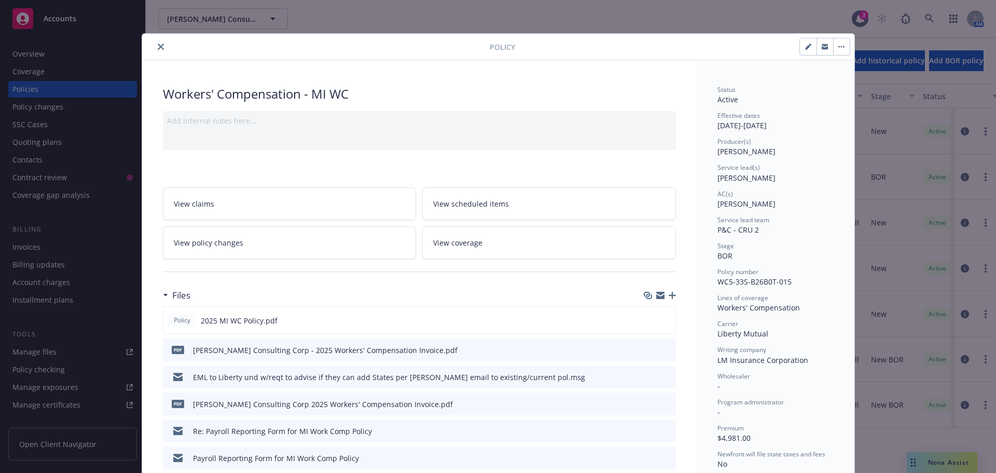
click at [158, 49] on icon "close" at bounding box center [161, 47] width 6 height 6
